Goal: Information Seeking & Learning: Understand process/instructions

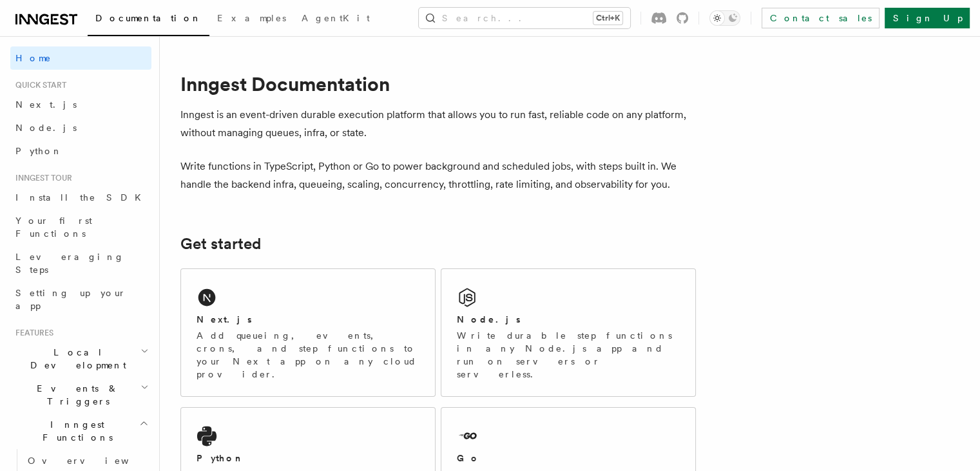
click at [81, 127] on link "Node.js" at bounding box center [80, 127] width 141 height 23
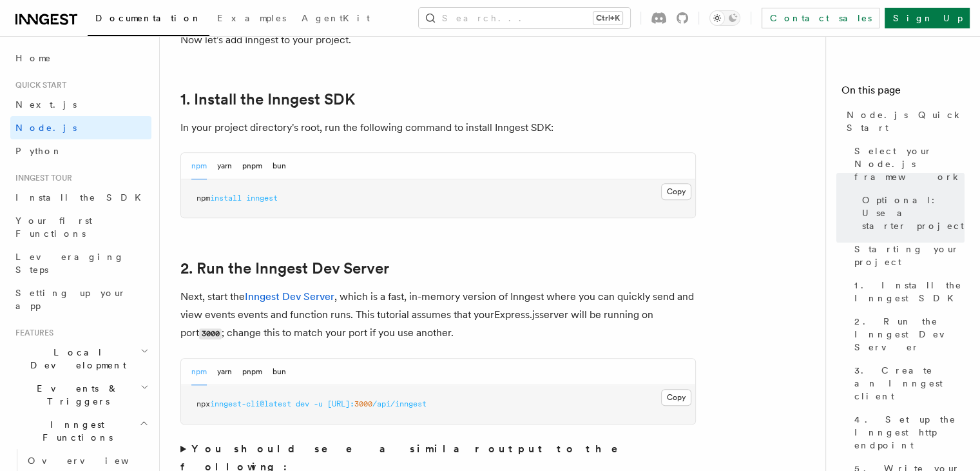
scroll to position [804, 0]
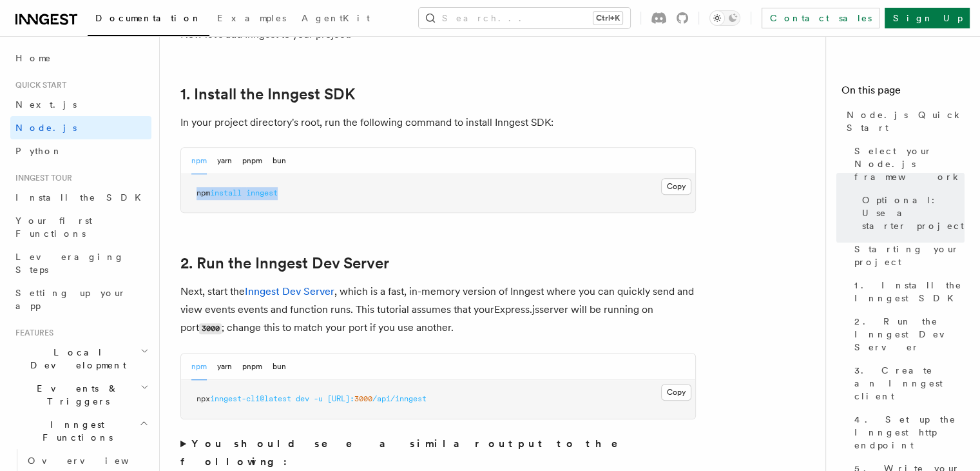
drag, startPoint x: 291, startPoint y: 190, endPoint x: 193, endPoint y: 191, distance: 98.0
click at [193, 191] on pre "npm install inngest" at bounding box center [438, 193] width 514 height 39
copy span "npm install inngest"
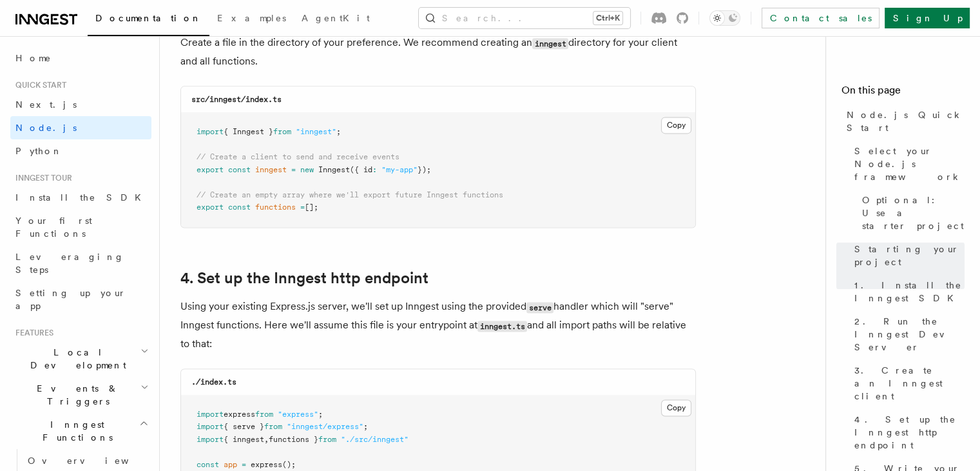
scroll to position [1755, 0]
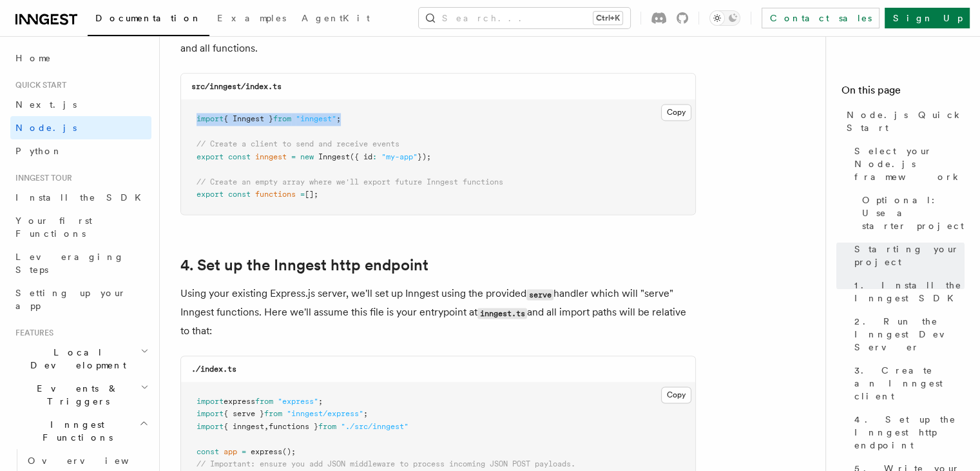
drag, startPoint x: 358, startPoint y: 121, endPoint x: 195, endPoint y: 118, distance: 163.1
click at [195, 118] on pre "import { Inngest } from "inngest" ; // Create a client to send and receive even…" at bounding box center [438, 157] width 514 height 114
copy span "import { Inngest } from "inngest" ;"
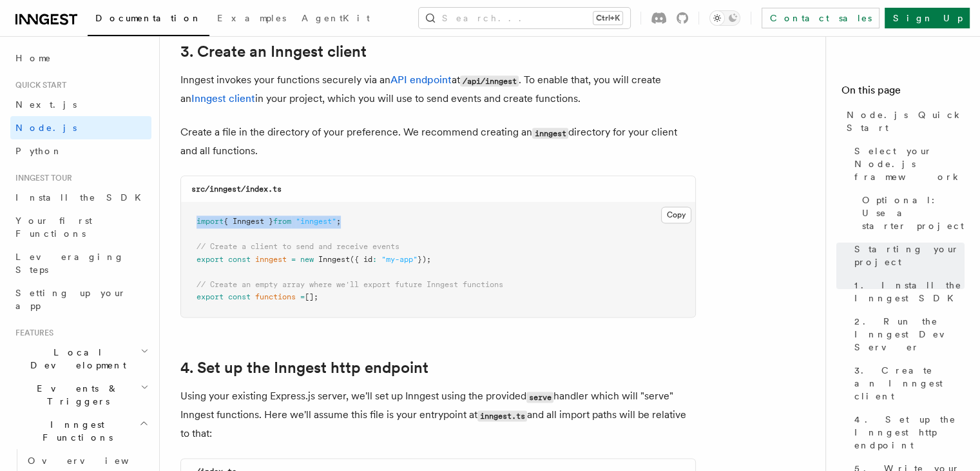
scroll to position [1650, 0]
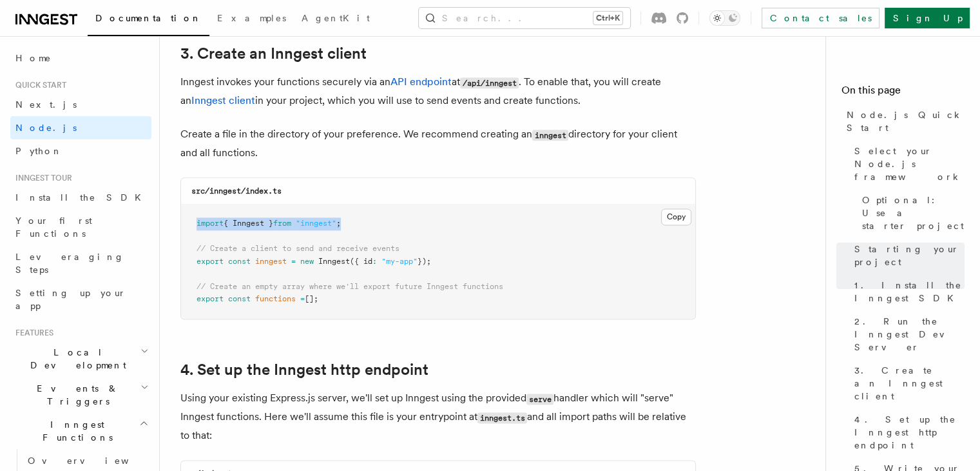
drag, startPoint x: 447, startPoint y: 260, endPoint x: 191, endPoint y: 264, distance: 255.9
click at [191, 264] on pre "import { Inngest } from "inngest" ; // Create a client to send and receive even…" at bounding box center [438, 261] width 514 height 114
copy span "export const inngest = new Inngest ({ id : "my-app" });"
drag, startPoint x: 331, startPoint y: 302, endPoint x: 197, endPoint y: 299, distance: 133.5
click at [197, 299] on pre "import { Inngest } from "inngest" ; // Create a client to send and receive even…" at bounding box center [438, 261] width 514 height 114
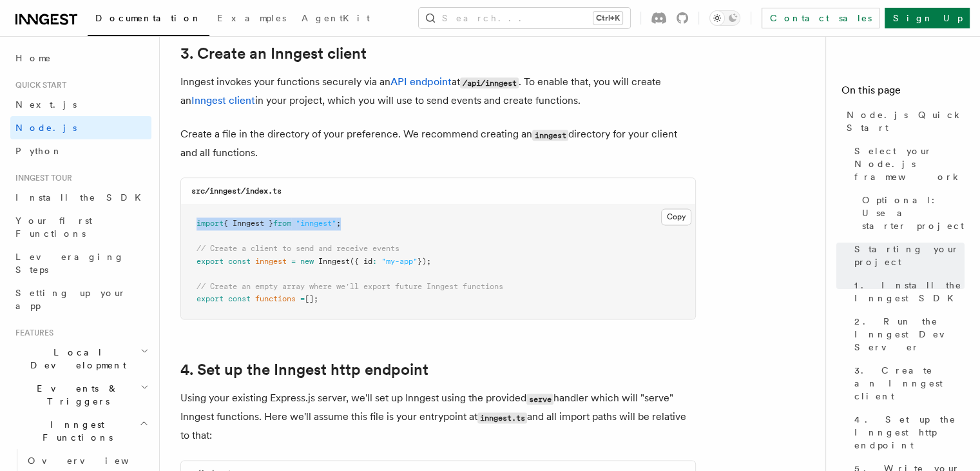
copy span "export const functions = [];"
click at [674, 220] on button "Copy Copied" at bounding box center [676, 216] width 30 height 17
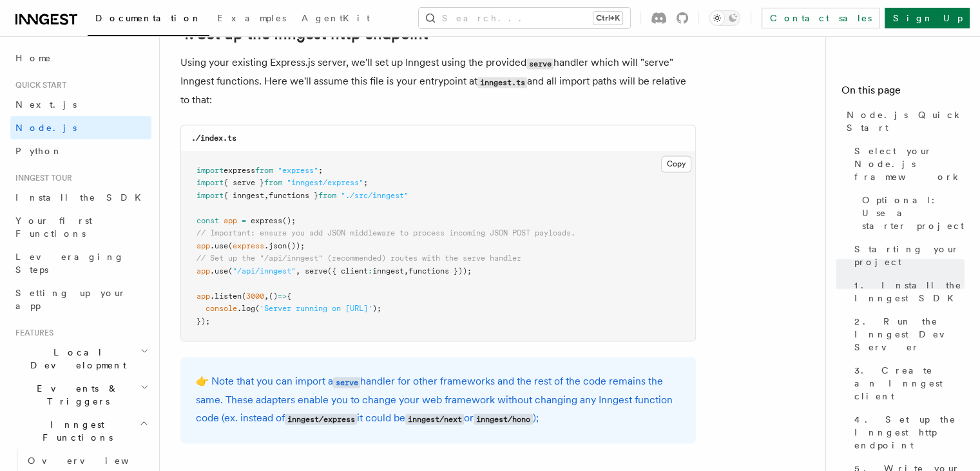
scroll to position [1988, 0]
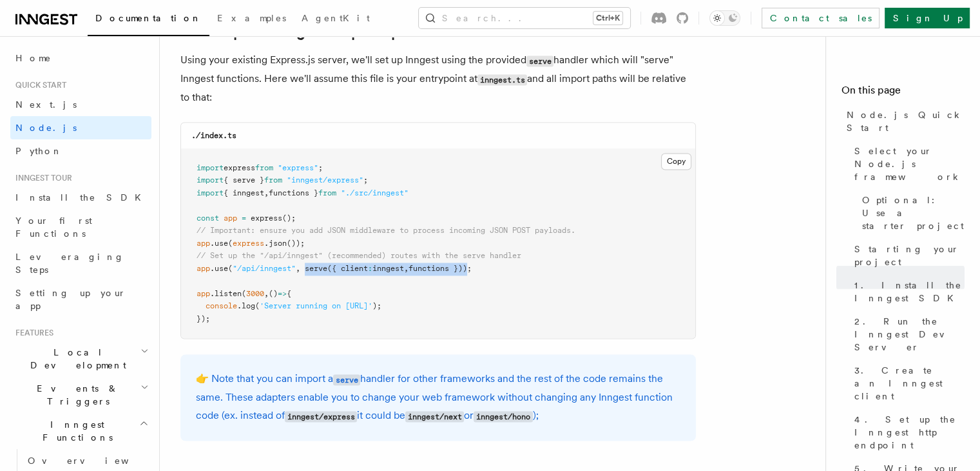
drag, startPoint x: 480, startPoint y: 269, endPoint x: 307, endPoint y: 271, distance: 172.8
click at [307, 271] on span "app .use ( "/api/inngest" , serve ({ client : inngest , functions }));" at bounding box center [334, 268] width 275 height 9
copy span "serve ({ client : inngest , functions })"
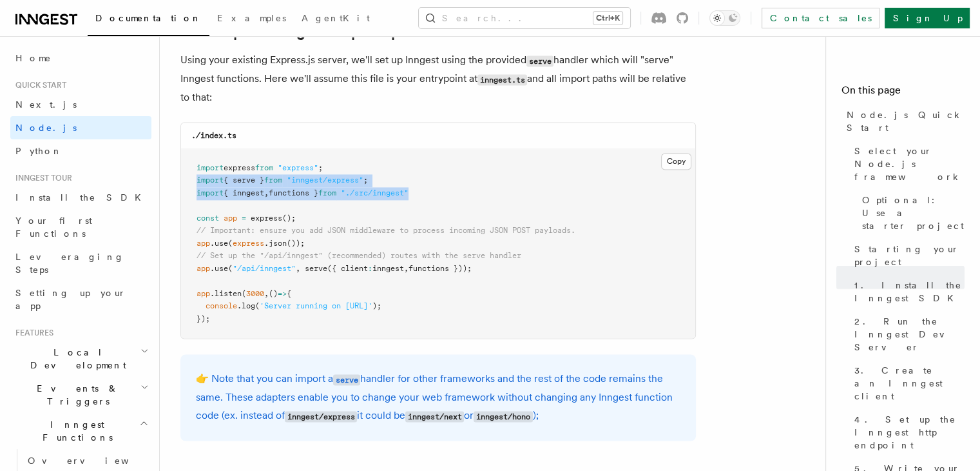
drag, startPoint x: 428, startPoint y: 194, endPoint x: 196, endPoint y: 187, distance: 232.2
click at [196, 187] on pre "import express from "express" ; import { serve } from "inngest/express" ; impor…" at bounding box center [438, 244] width 514 height 190
copy code "import { serve } from "inngest/express" ; import { inngest , functions } from "…"
